Goal: Communication & Community: Ask a question

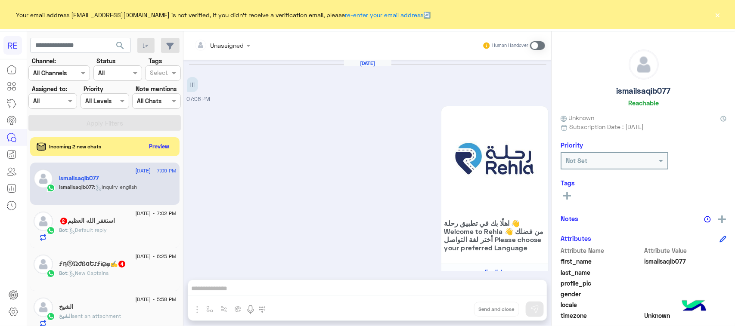
scroll to position [137, 0]
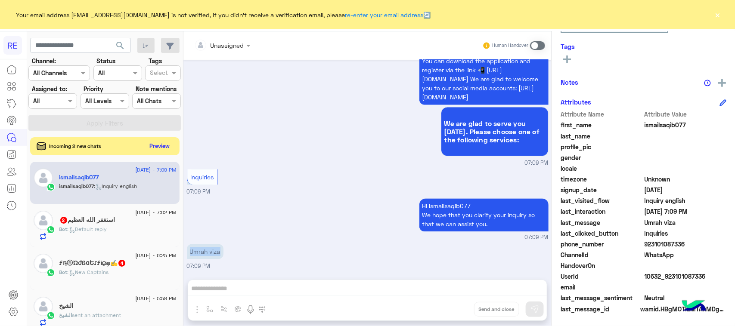
click at [151, 144] on button "Preview" at bounding box center [159, 146] width 27 height 12
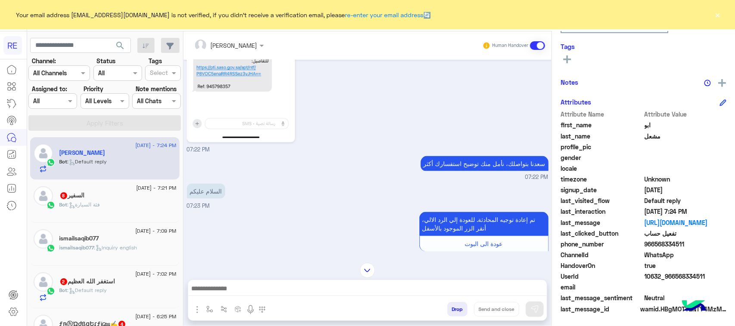
scroll to position [569, 0]
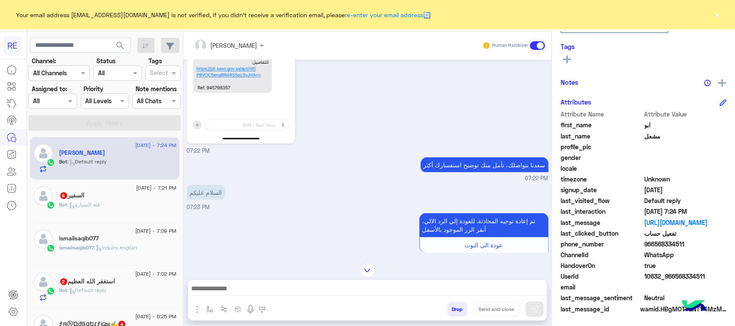
click at [150, 207] on div "Bot : فئة السيارة" at bounding box center [117, 208] width 117 height 15
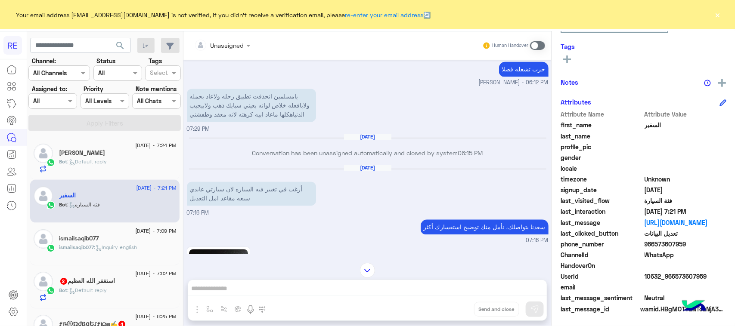
click at [167, 283] on div "استغفر [DEMOGRAPHIC_DATA] العظيم 2" at bounding box center [117, 282] width 117 height 9
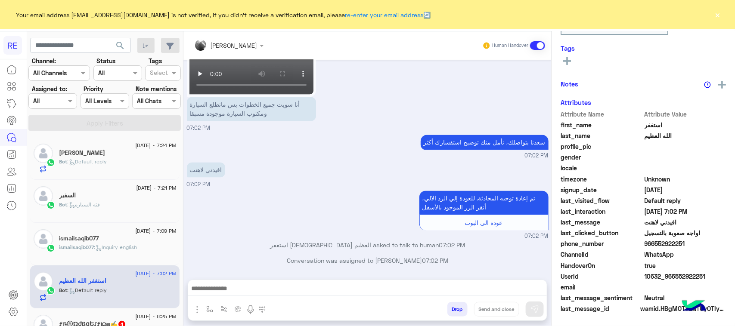
scroll to position [137, 0]
click at [168, 281] on div "استغفر الله العظيم" at bounding box center [117, 282] width 117 height 9
